Goal: Task Accomplishment & Management: Complete application form

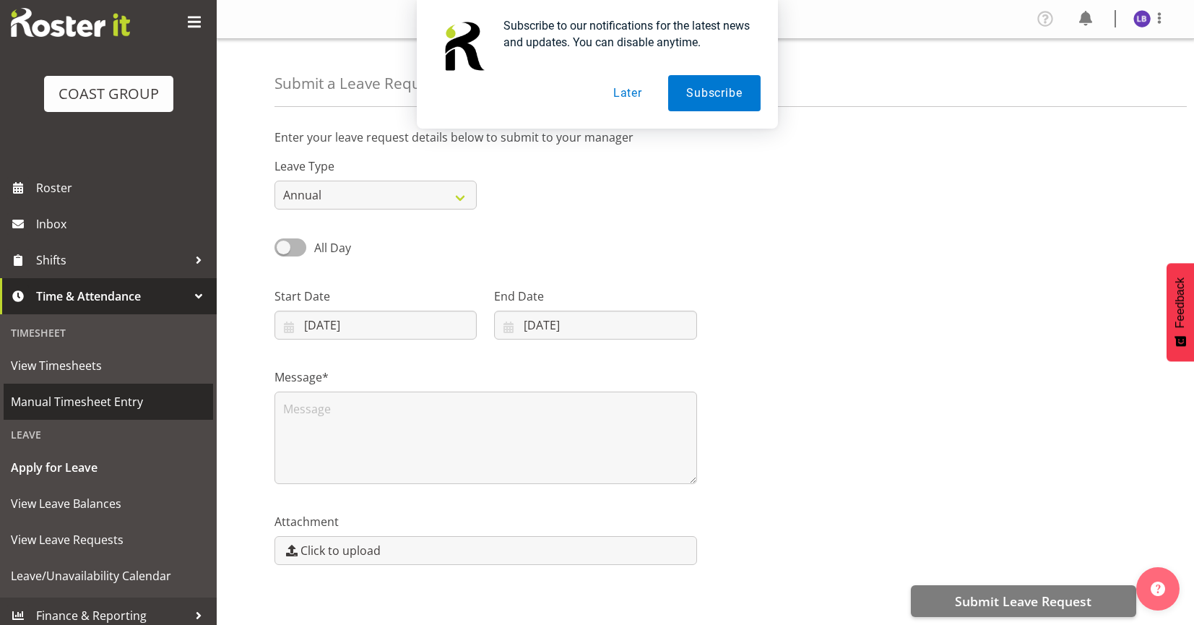
scroll to position [35, 0]
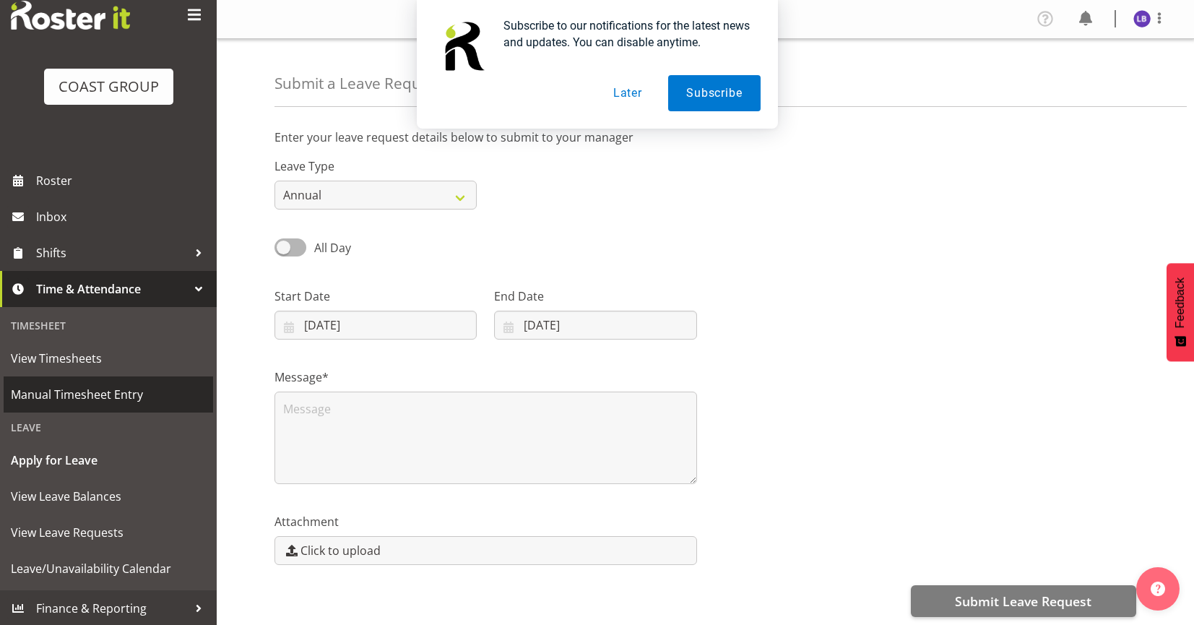
click at [122, 399] on span "Manual Timesheet Entry" at bounding box center [108, 394] width 195 height 22
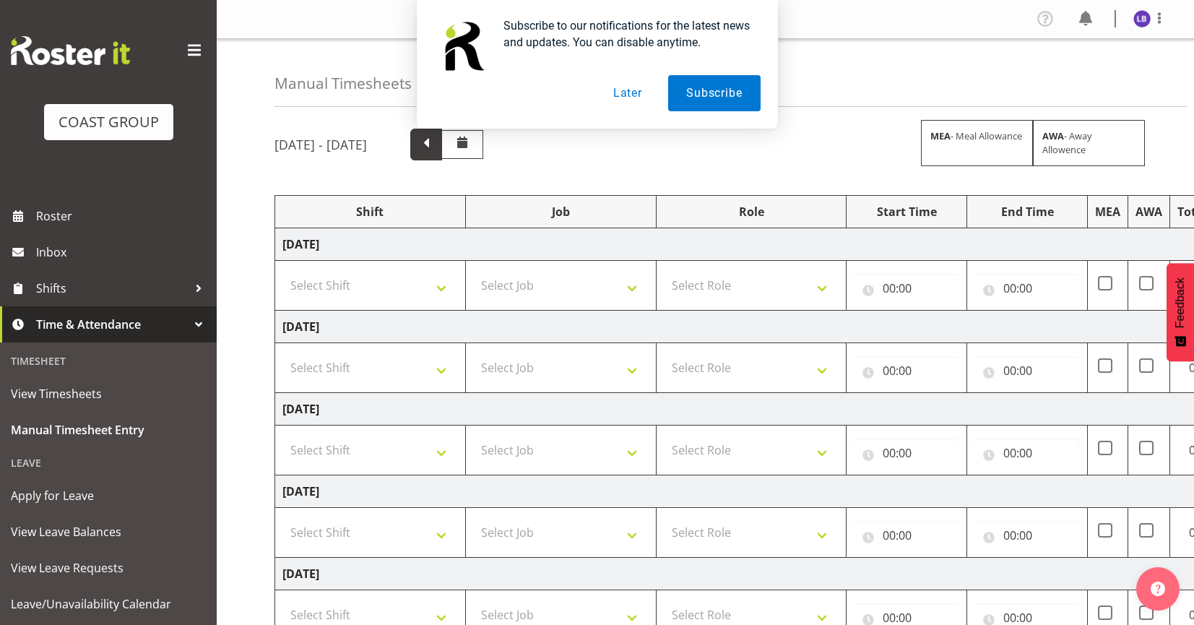
click at [435, 148] on span at bounding box center [426, 143] width 19 height 19
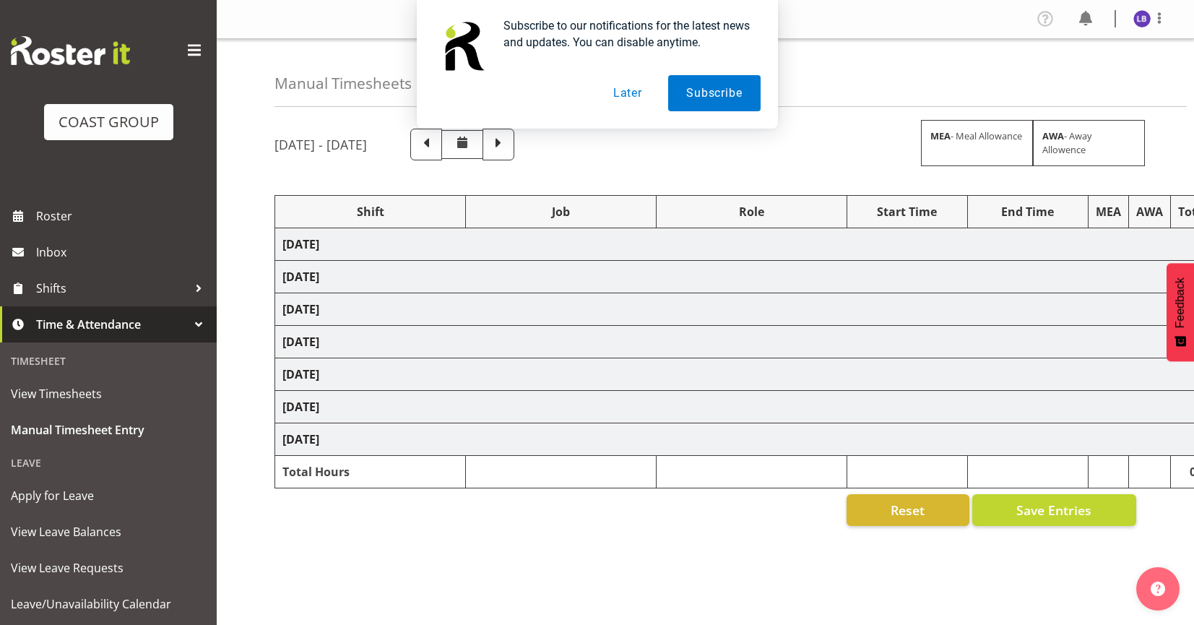
drag, startPoint x: 646, startPoint y: 150, endPoint x: 638, endPoint y: 154, distance: 8.7
click at [508, 150] on span at bounding box center [498, 143] width 19 height 19
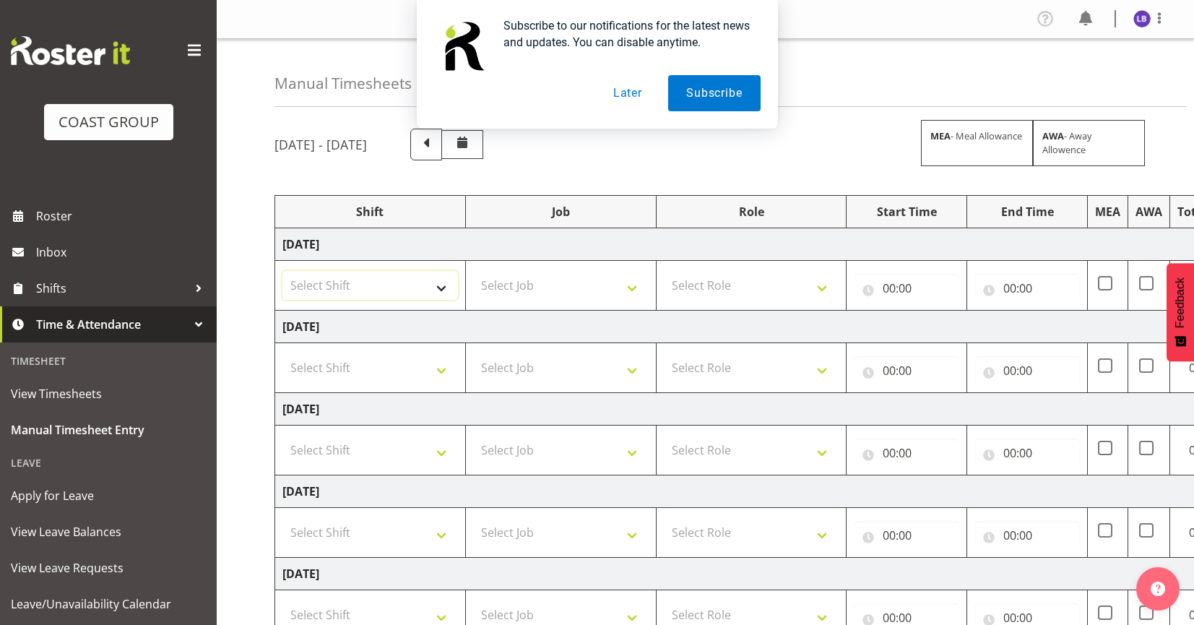
click at [417, 288] on select "Select Shift 1 Carlton Events 1 Carlton accounts ADHB Allen Brewster site Insta…" at bounding box center [369, 285] width 175 height 29
select select "1327"
click at [282, 272] on select "Select Shift 1 Carlton Events 1 Carlton accounts ADHB Allen Brewster site Insta…" at bounding box center [369, 285] width 175 height 29
click at [615, 291] on select "Select Job 1 Carlton Events 1 Carlton Hamilton 1 Carlton Wellington 1 EHS WAREH…" at bounding box center [560, 285] width 175 height 29
click at [555, 199] on th "Job" at bounding box center [560, 212] width 191 height 32
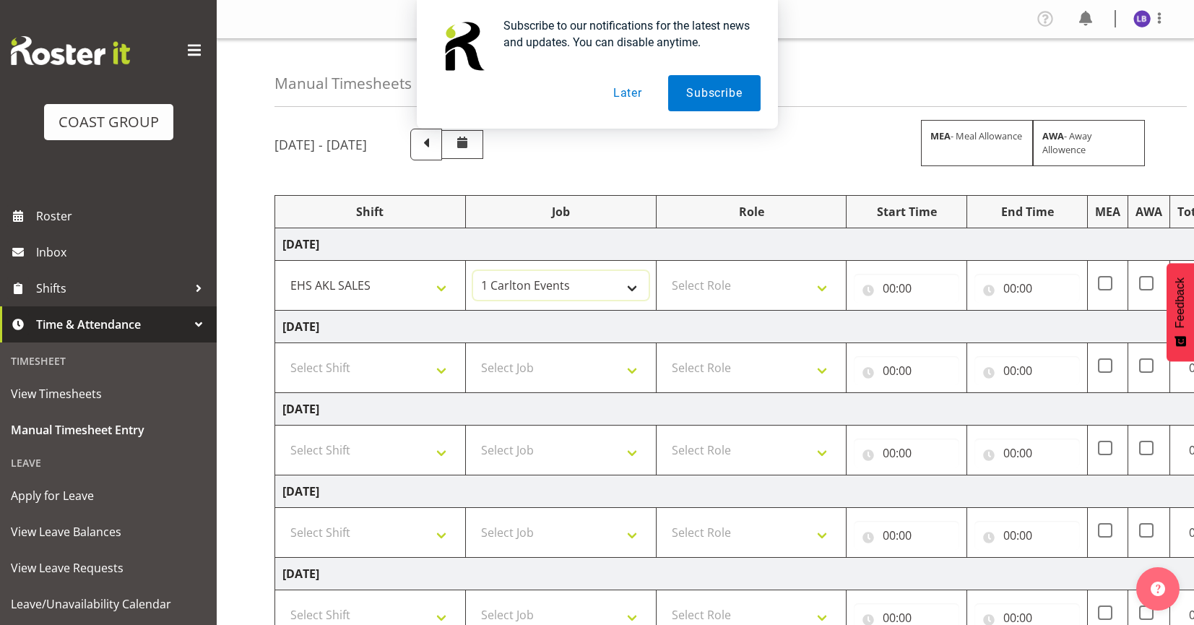
click at [521, 286] on select "1 Carlton Events 1 Carlton Hamilton 1 Carlton Wellington 1 EHS WAREHOUSE/OFFICE…" at bounding box center [560, 285] width 175 height 29
select select "10701"
click at [239, 146] on div "Manual Timesheets September 24th - September 30th 2025 MEA - Meal Allowance AWA…" at bounding box center [705, 462] width 977 height 846
click at [503, 288] on select "1 Carlton Events 1 Carlton Hamilton 1 Carlton Wellington 1 EHS WAREHOUSE/OFFICE…" at bounding box center [560, 285] width 175 height 29
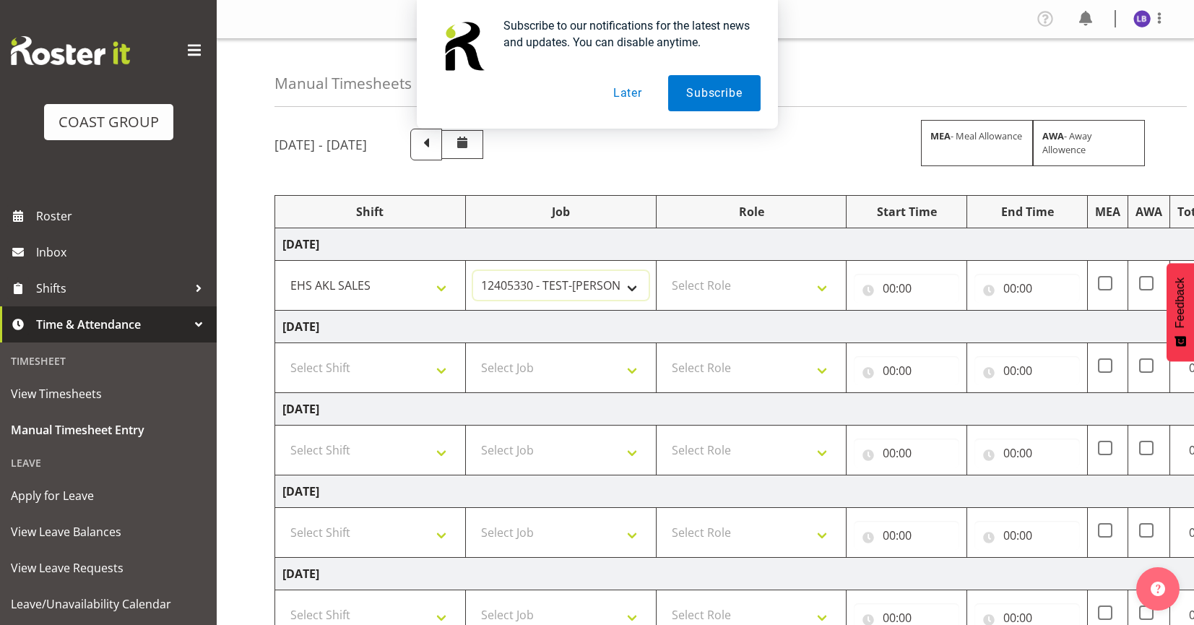
click at [503, 288] on select "1 Carlton Events 1 Carlton Hamilton 1 Carlton Wellington 1 EHS WAREHOUSE/OFFICE…" at bounding box center [560, 285] width 175 height 29
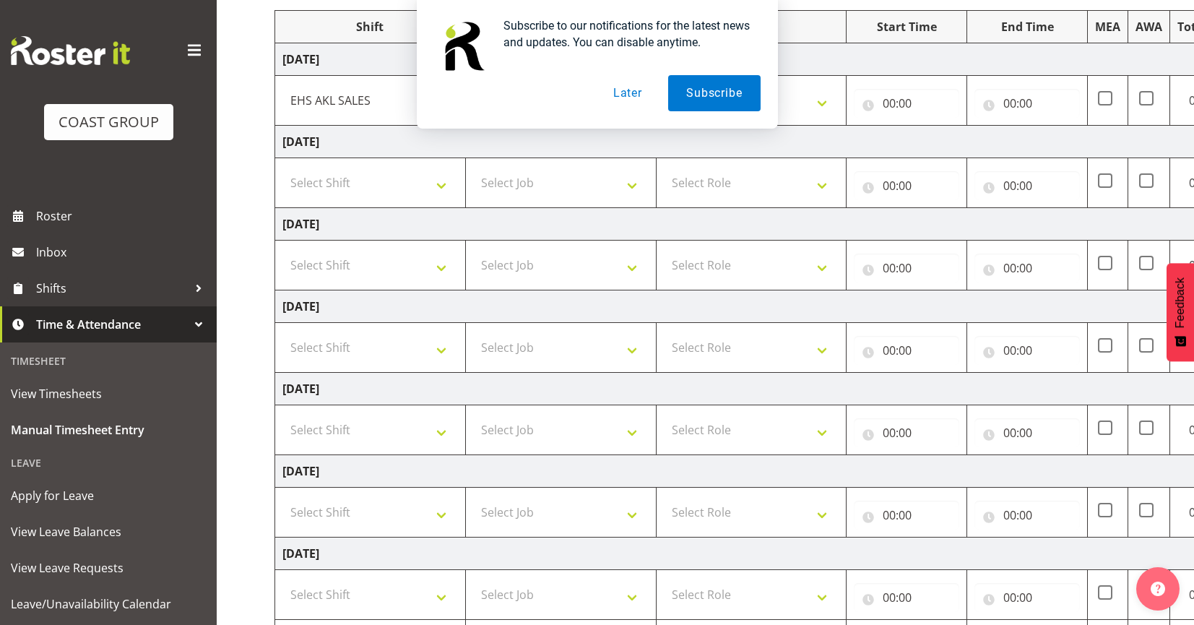
scroll to position [282, 0]
